Goal: Task Accomplishment & Management: Use online tool/utility

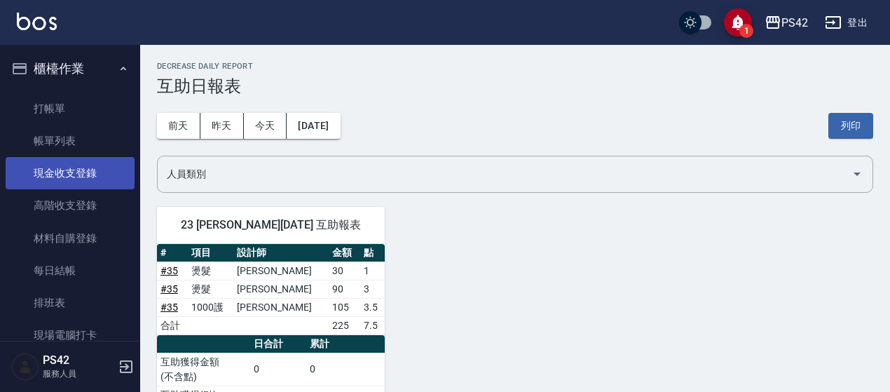
click at [74, 182] on link "現金收支登錄" at bounding box center [70, 173] width 129 height 32
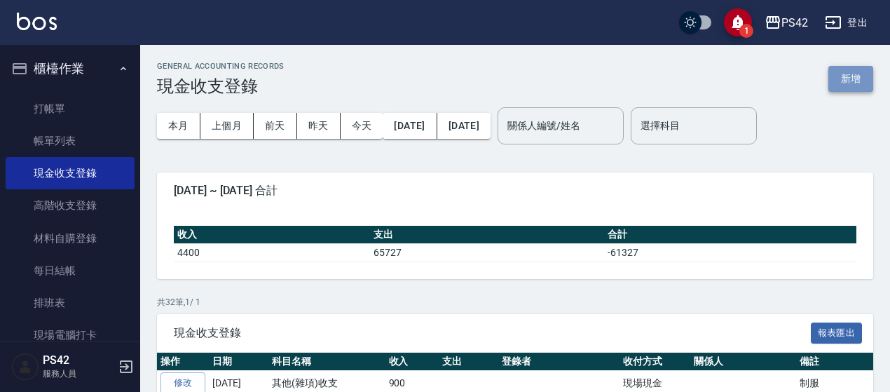
click at [844, 68] on button "新增" at bounding box center [850, 79] width 45 height 26
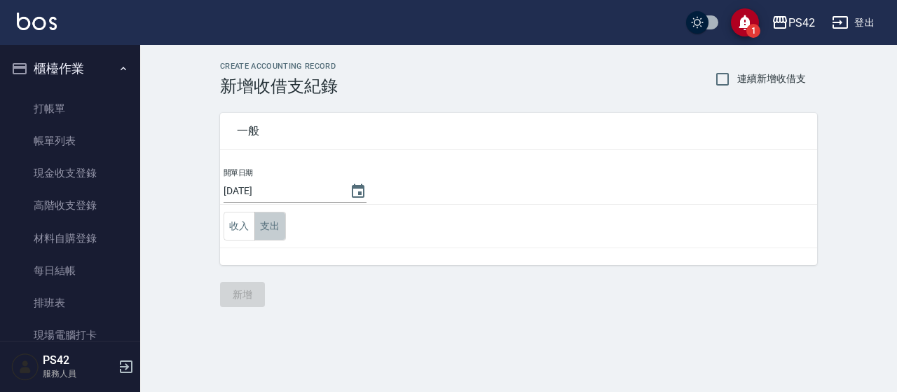
click at [266, 217] on button "支出" at bounding box center [270, 226] width 32 height 29
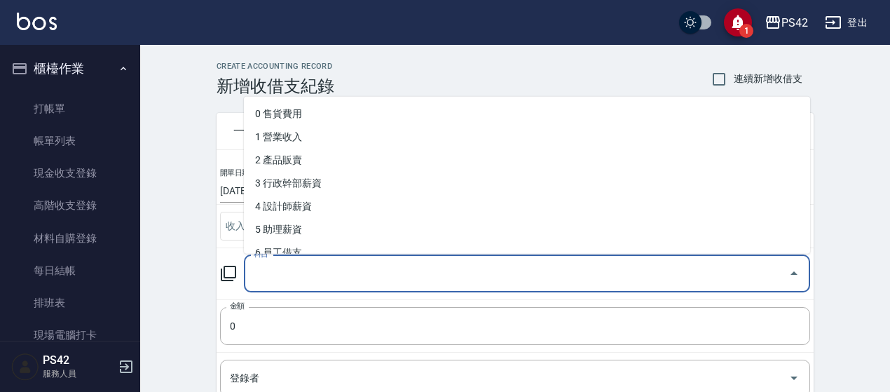
click at [306, 262] on input "科目" at bounding box center [516, 273] width 533 height 25
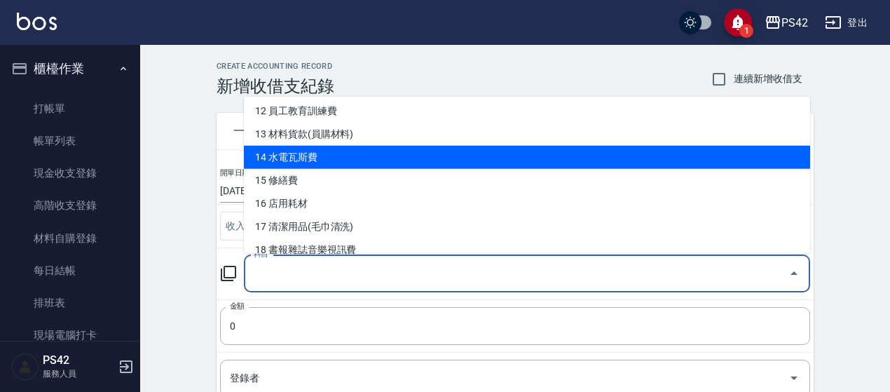
scroll to position [350, 0]
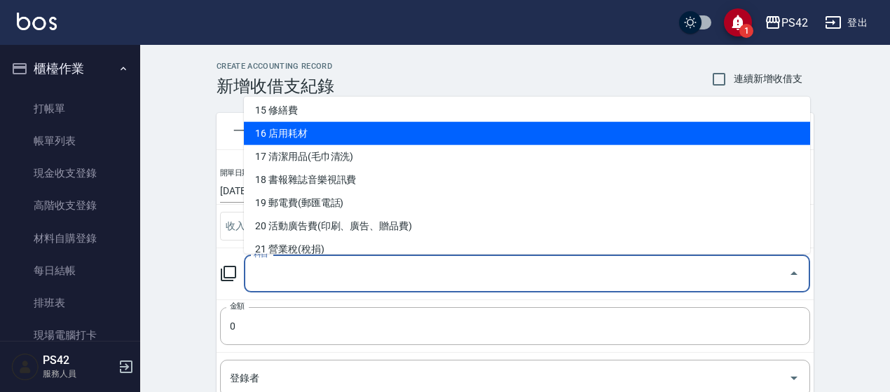
click at [300, 129] on li "16 店用耗材" at bounding box center [527, 133] width 566 height 23
type input "16 店用耗材"
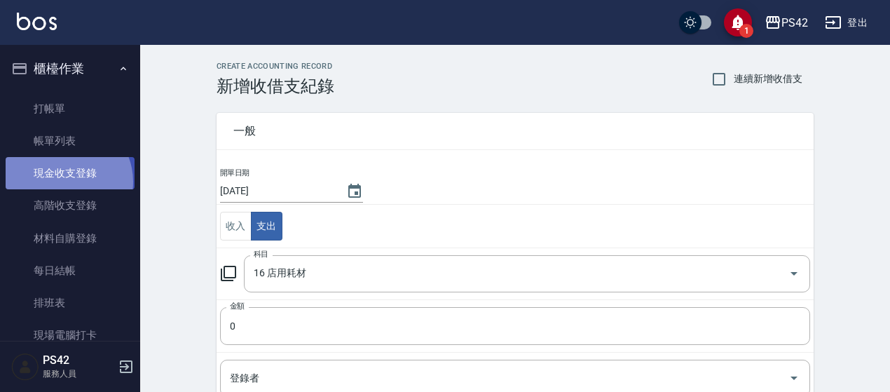
click at [65, 182] on link "現金收支登錄" at bounding box center [70, 173] width 129 height 32
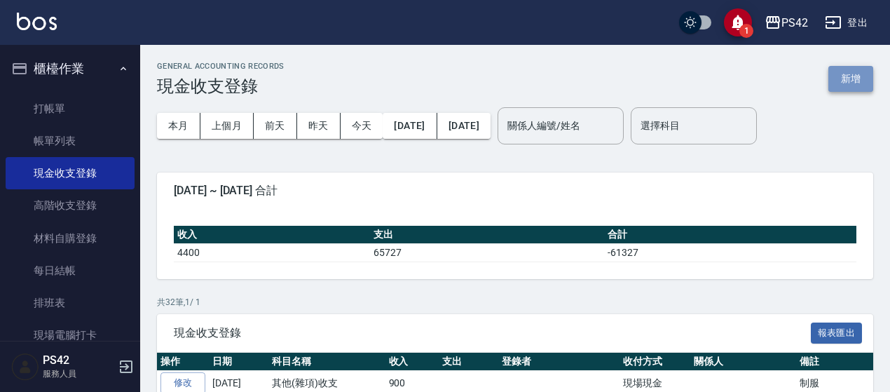
click at [850, 89] on button "新增" at bounding box center [850, 79] width 45 height 26
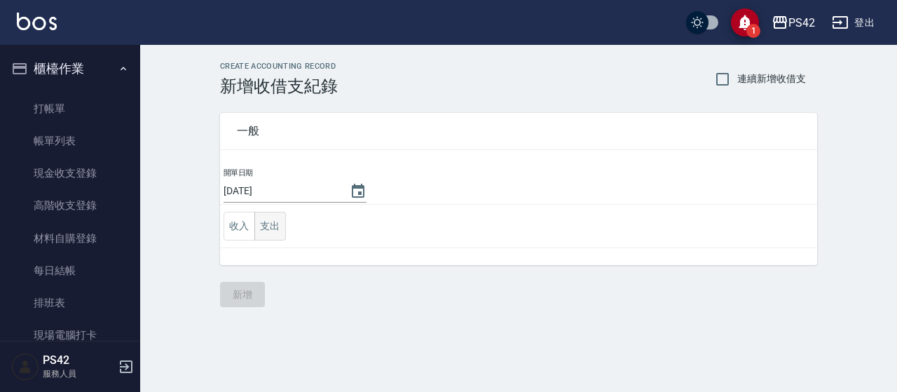
click at [270, 219] on button "支出" at bounding box center [270, 226] width 32 height 29
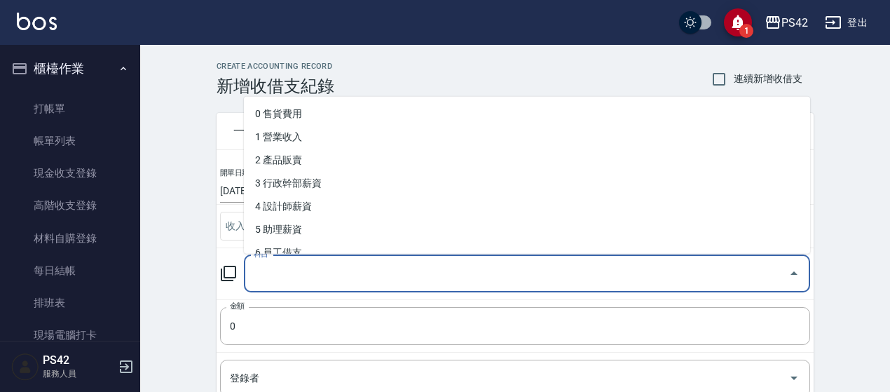
drag, startPoint x: 394, startPoint y: 278, endPoint x: 377, endPoint y: 274, distance: 17.3
click at [393, 278] on input "科目" at bounding box center [516, 273] width 533 height 25
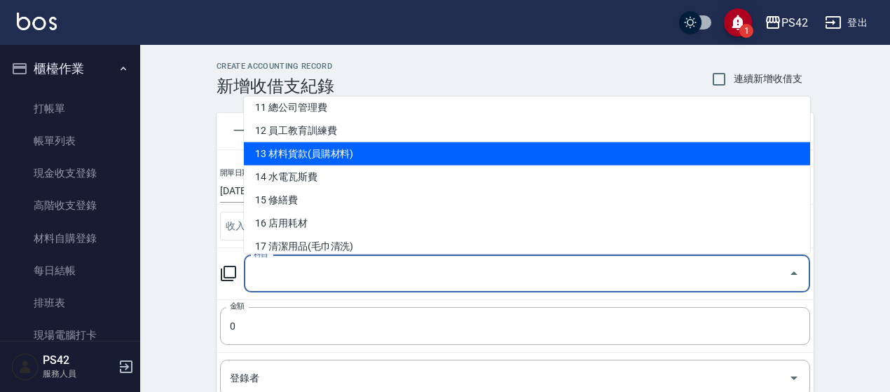
scroll to position [280, 0]
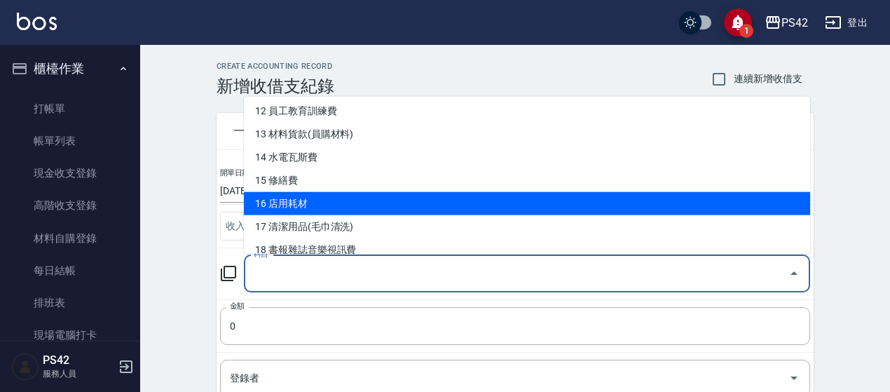
click at [303, 195] on li "16 店用耗材" at bounding box center [527, 203] width 566 height 23
type input "16 店用耗材"
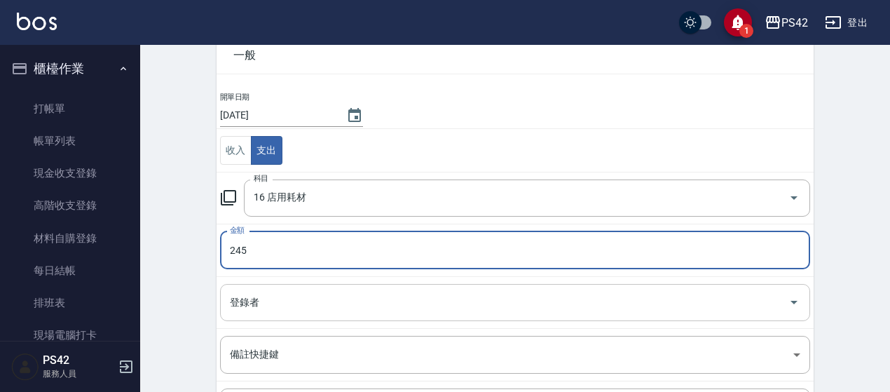
scroll to position [224, 0]
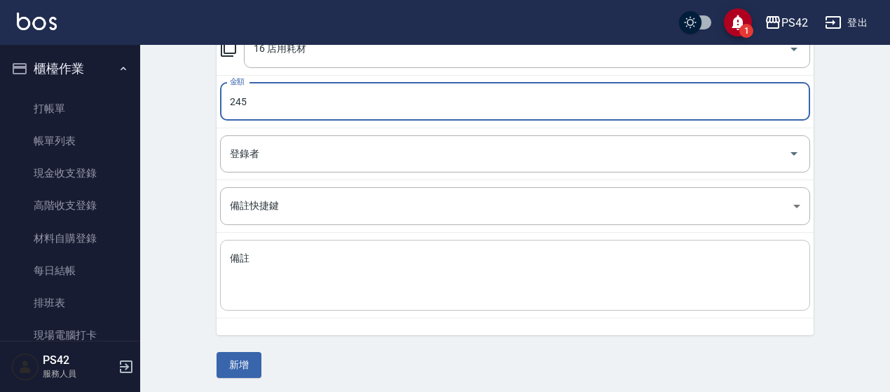
type input "245"
drag, startPoint x: 269, startPoint y: 298, endPoint x: 220, endPoint y: 295, distance: 49.1
click at [268, 297] on div "x 備註" at bounding box center [515, 275] width 590 height 71
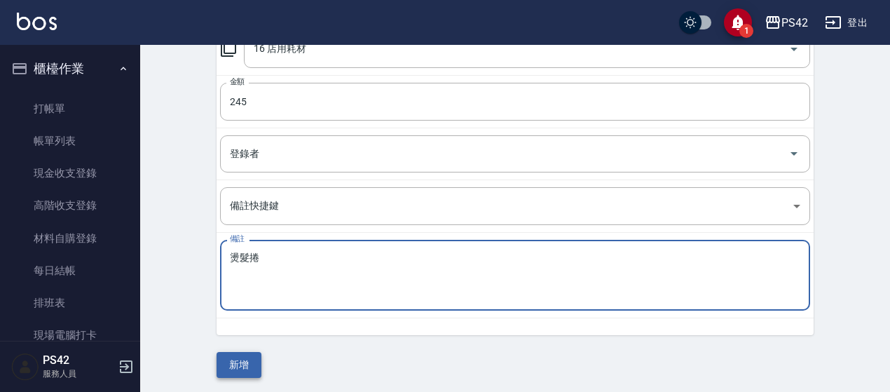
type textarea "燙髮捲"
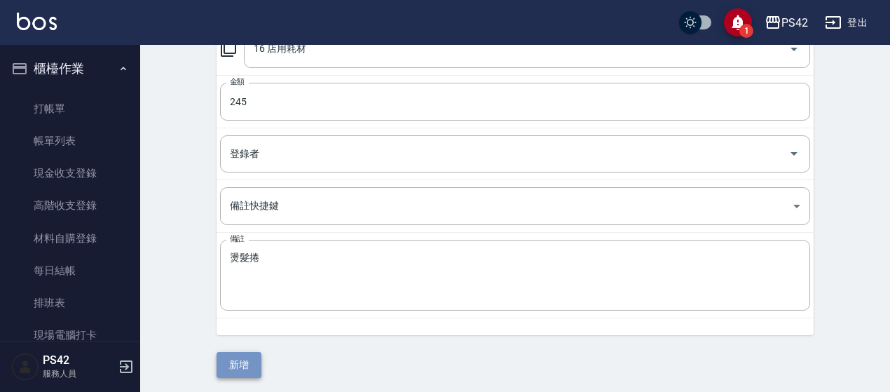
click at [227, 365] on button "新增" at bounding box center [239, 365] width 45 height 26
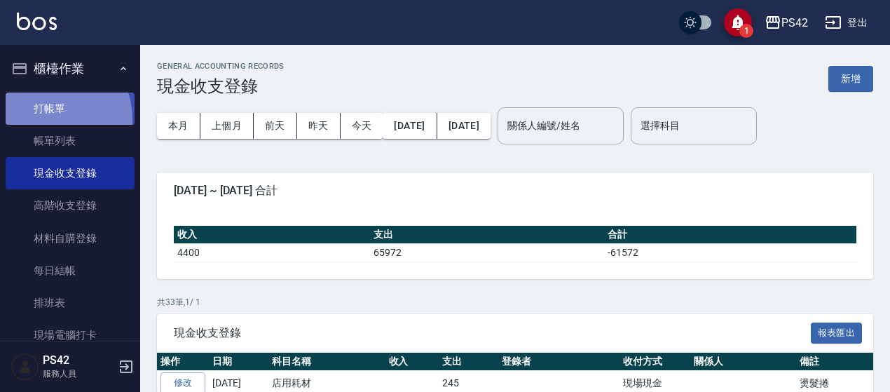
click at [39, 120] on link "打帳單" at bounding box center [70, 109] width 129 height 32
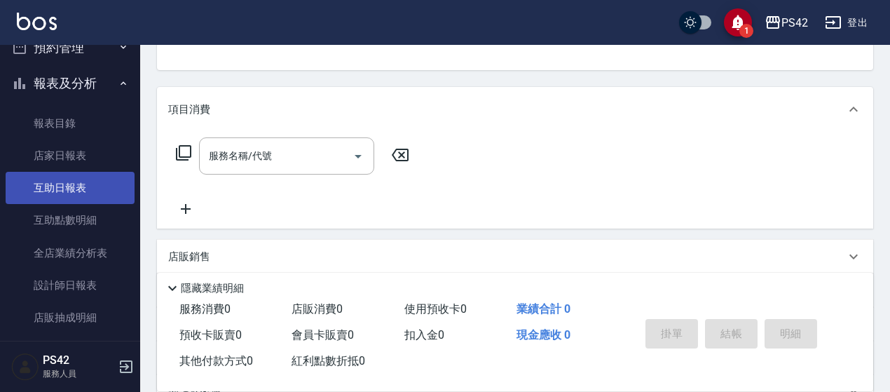
scroll to position [350, 0]
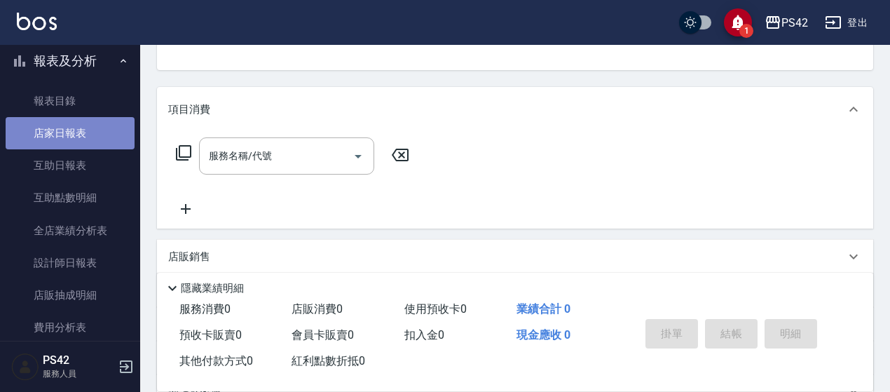
click at [118, 129] on link "店家日報表" at bounding box center [70, 133] width 129 height 32
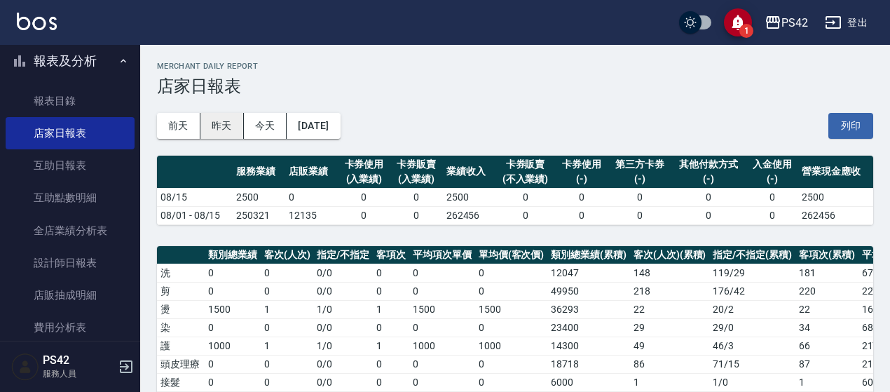
click at [233, 133] on button "昨天" at bounding box center [221, 126] width 43 height 26
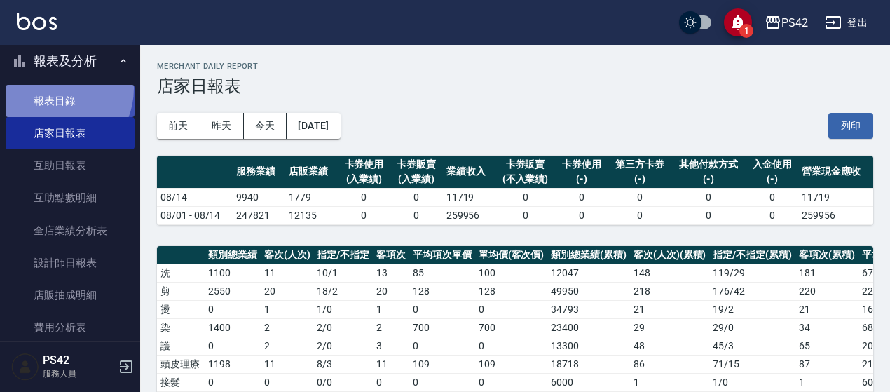
click at [53, 88] on link "報表目錄" at bounding box center [70, 101] width 129 height 32
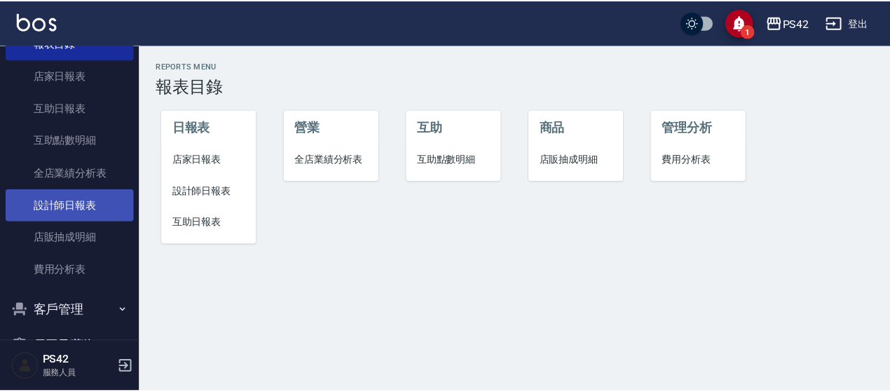
scroll to position [484, 0]
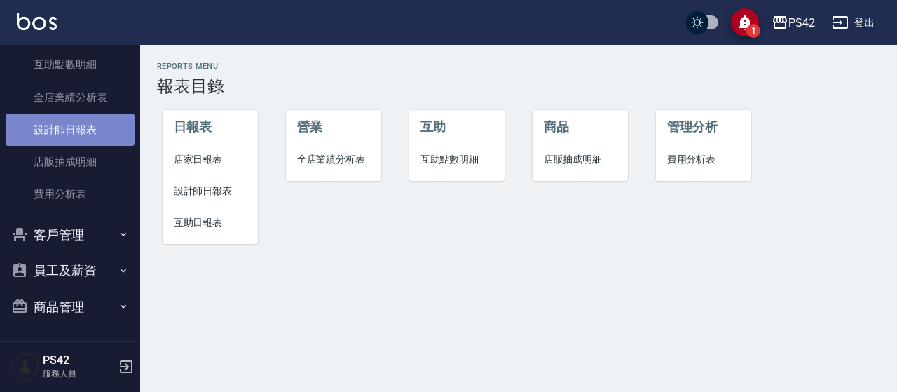
click at [81, 142] on link "設計師日報表" at bounding box center [70, 130] width 129 height 32
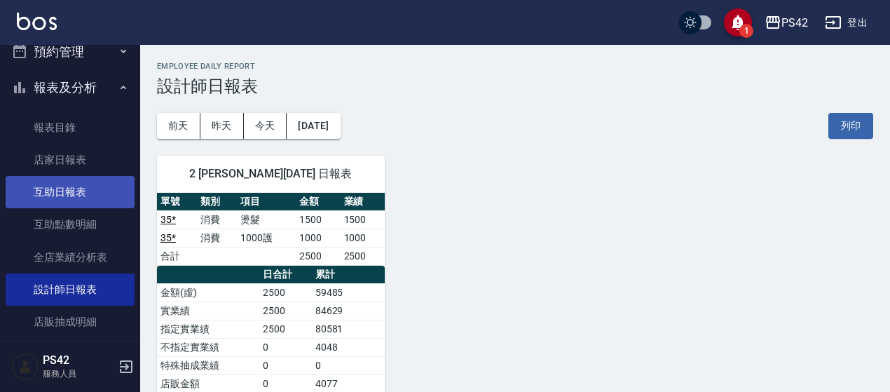
scroll to position [343, 0]
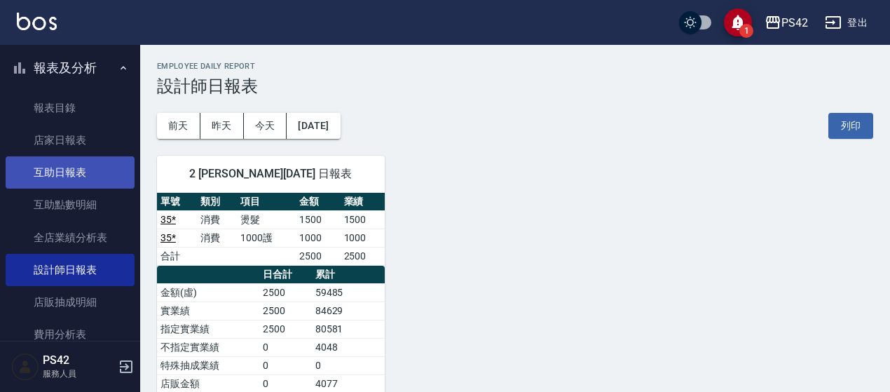
click at [97, 166] on link "互助日報表" at bounding box center [70, 172] width 129 height 32
